Goal: Find specific page/section: Find specific page/section

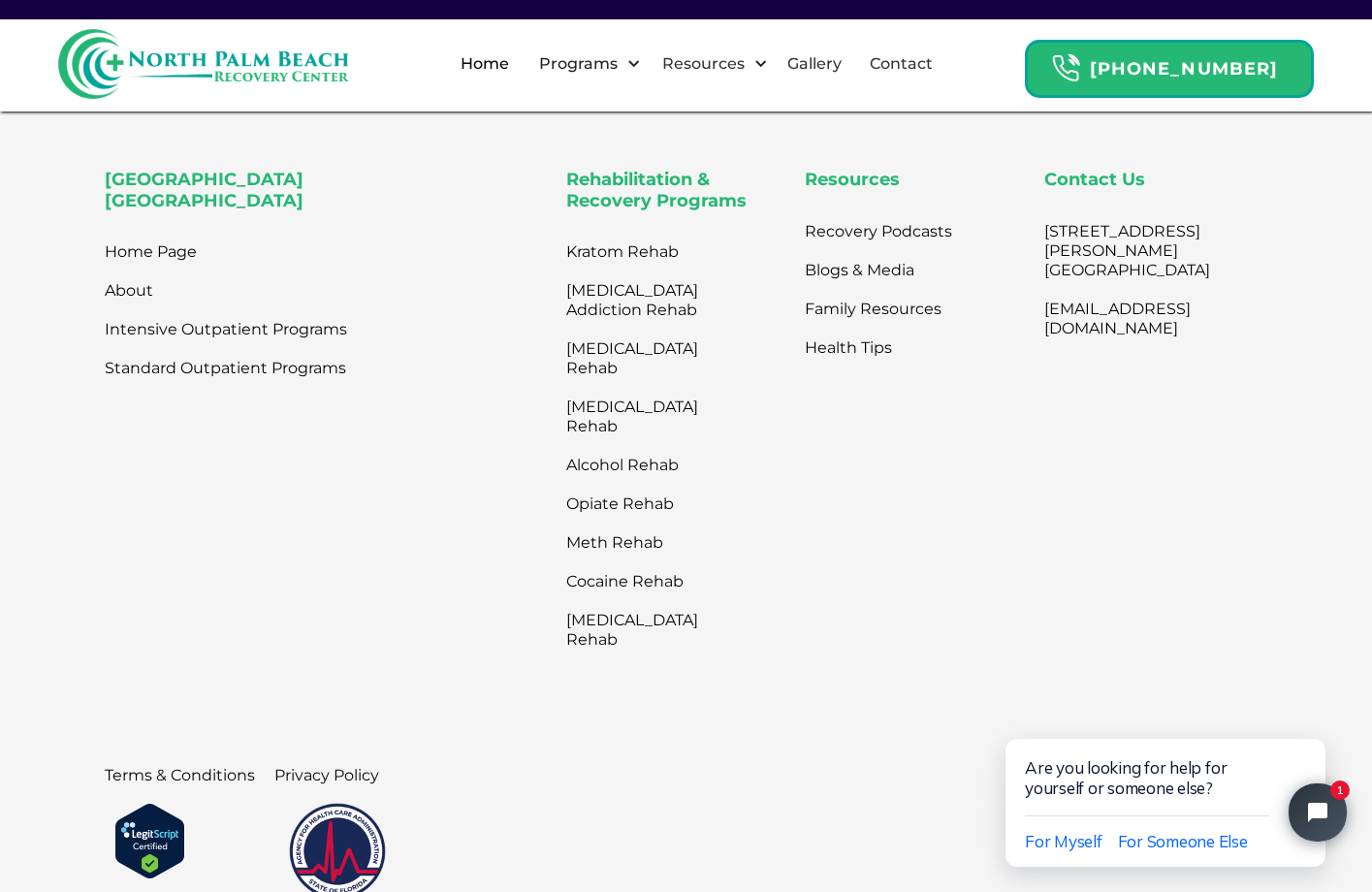
scroll to position [6300, 0]
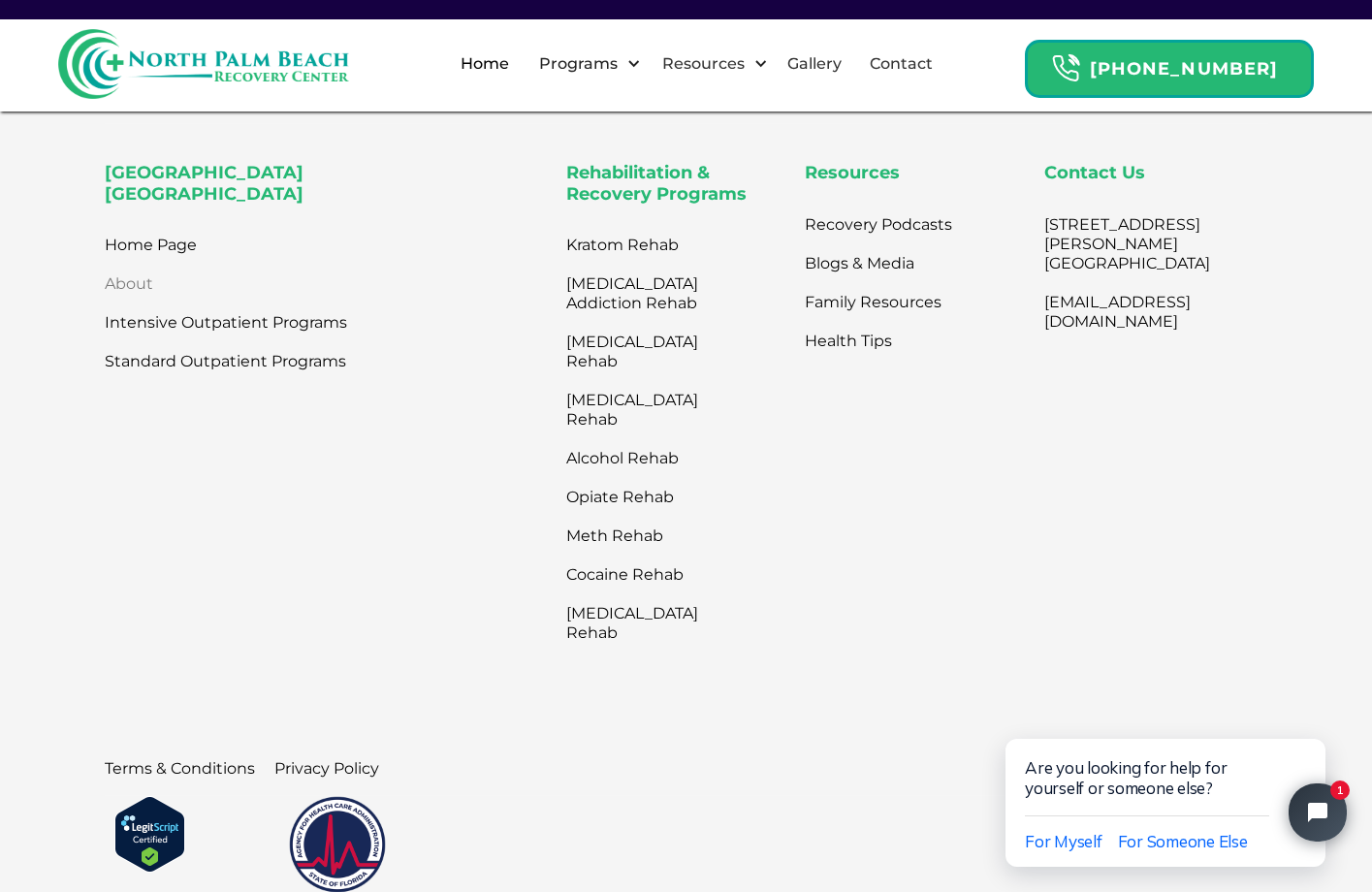
click at [143, 265] on link "About" at bounding box center [129, 285] width 48 height 39
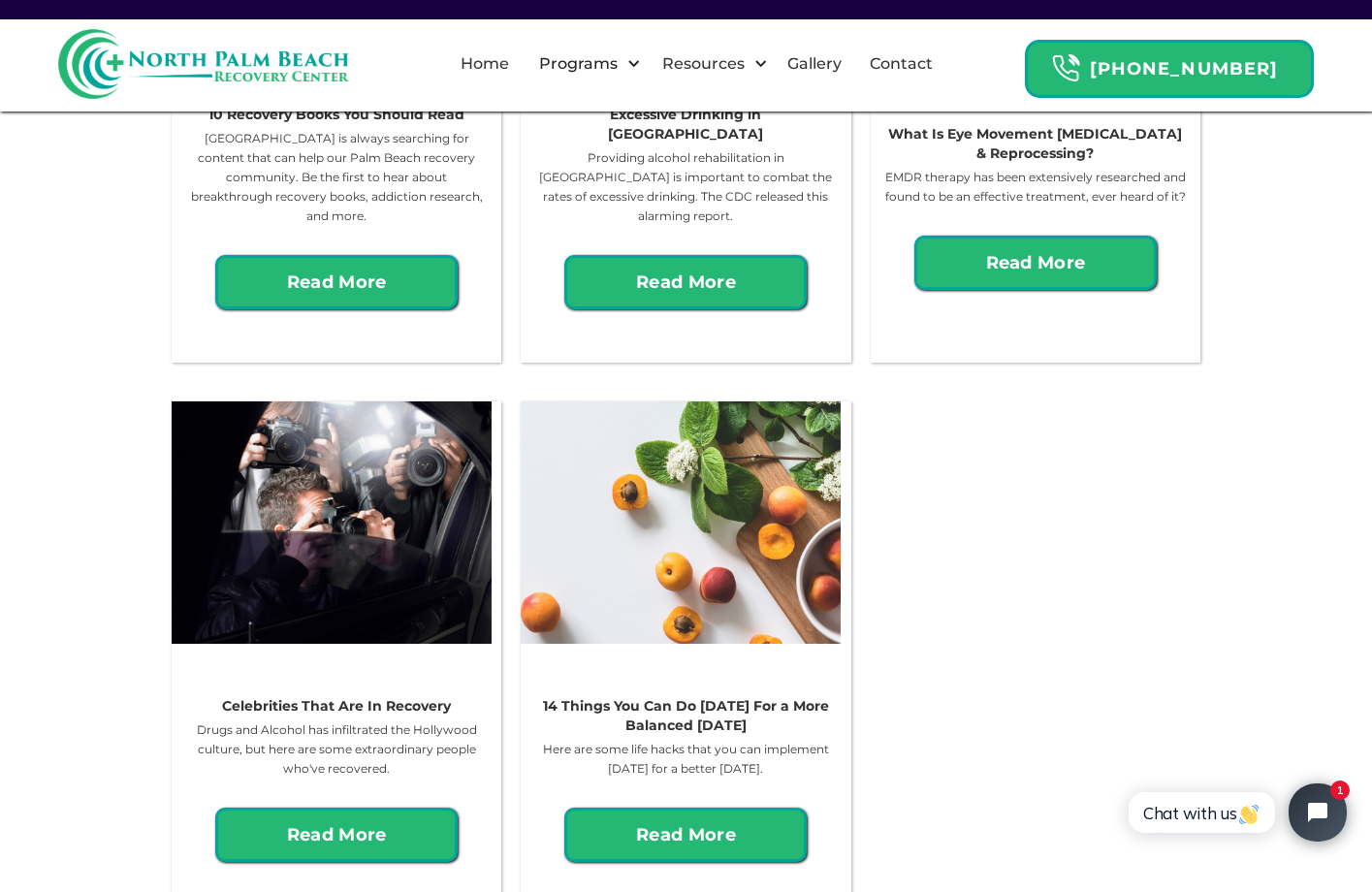
scroll to position [3198, 0]
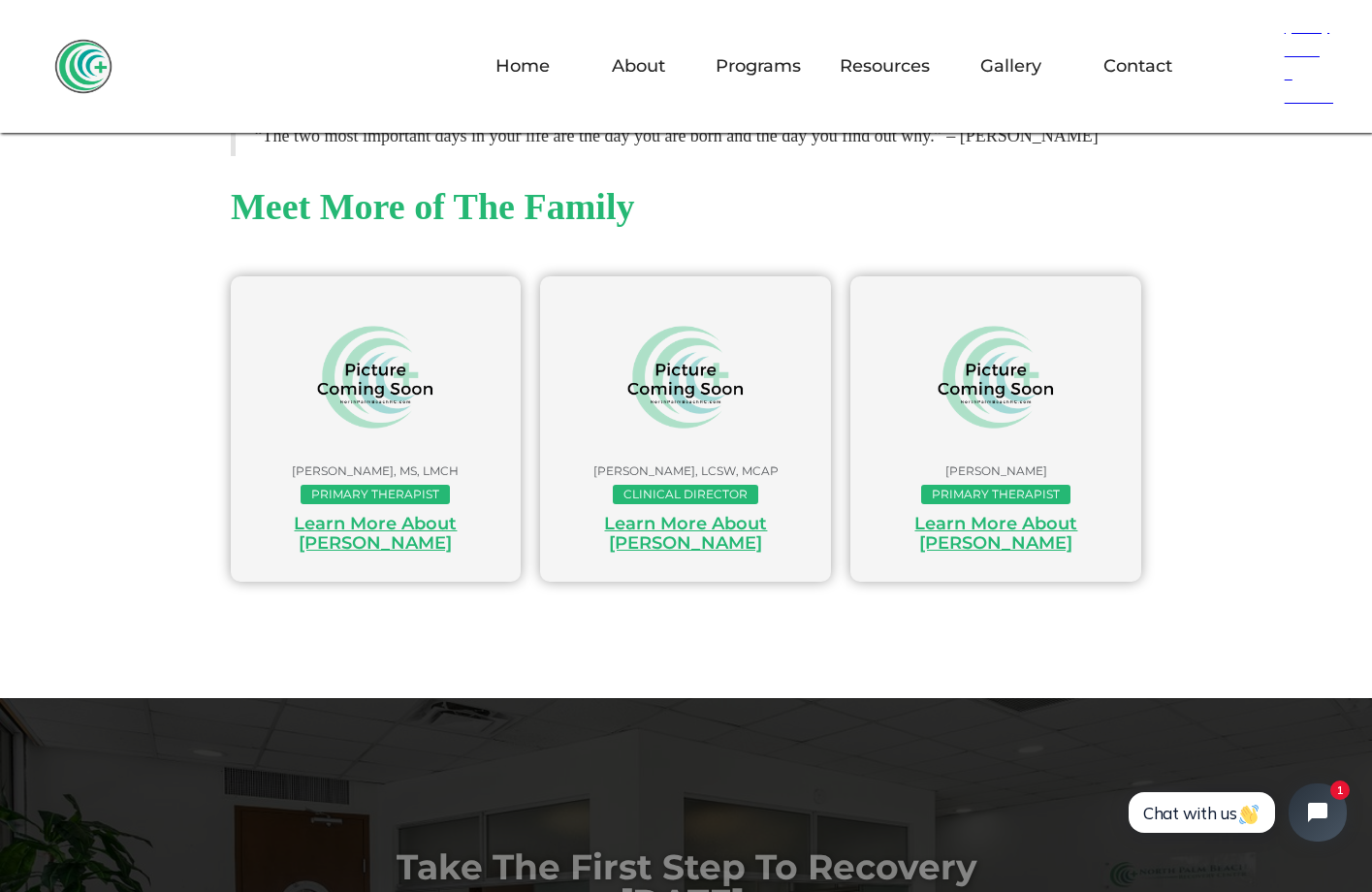
scroll to position [872, 0]
